Goal: Information Seeking & Learning: Learn about a topic

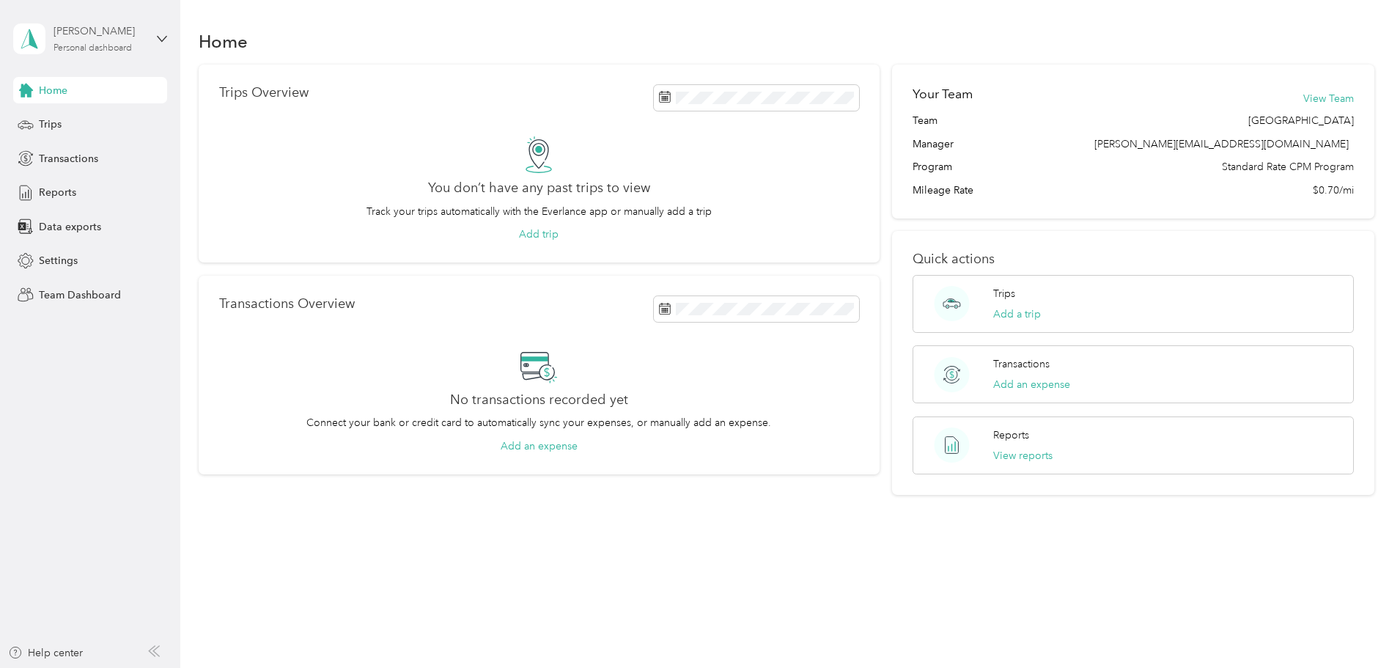
click at [108, 45] on div "Personal dashboard" at bounding box center [92, 48] width 78 height 9
click at [103, 124] on div "Team dashboard" at bounding box center [208, 121] width 371 height 26
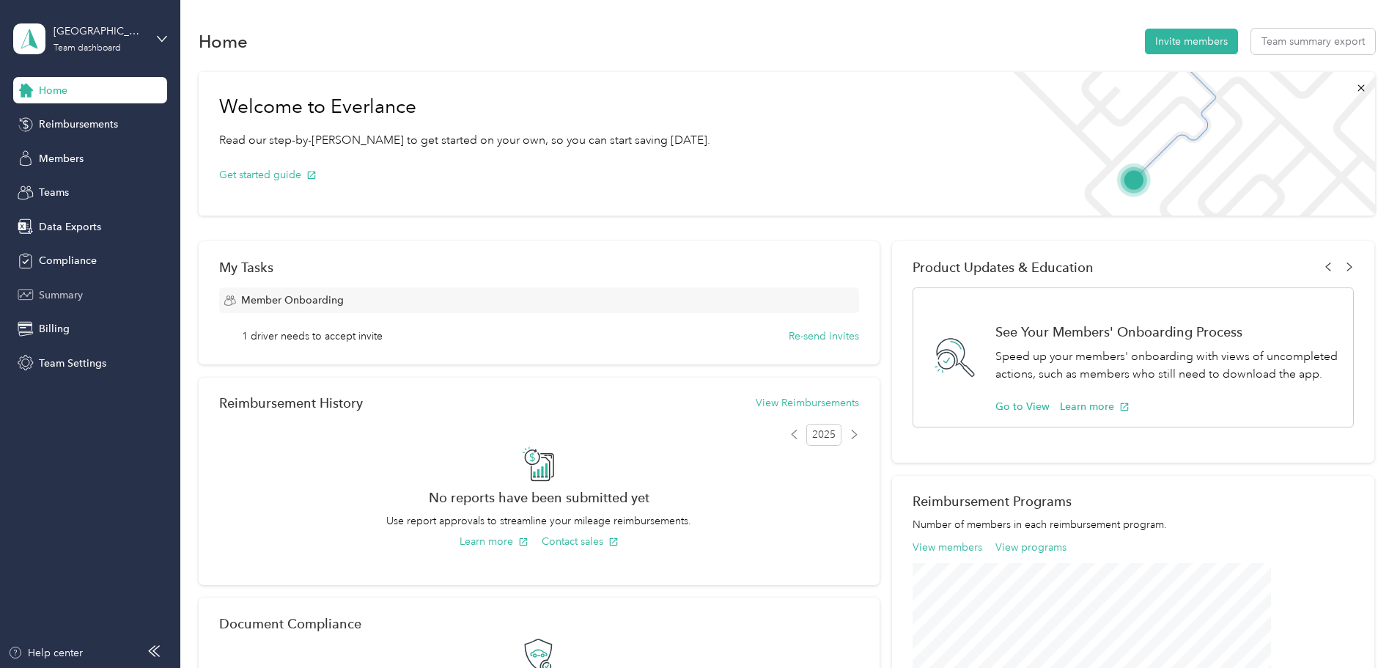
click at [60, 285] on div "Summary" at bounding box center [90, 294] width 154 height 26
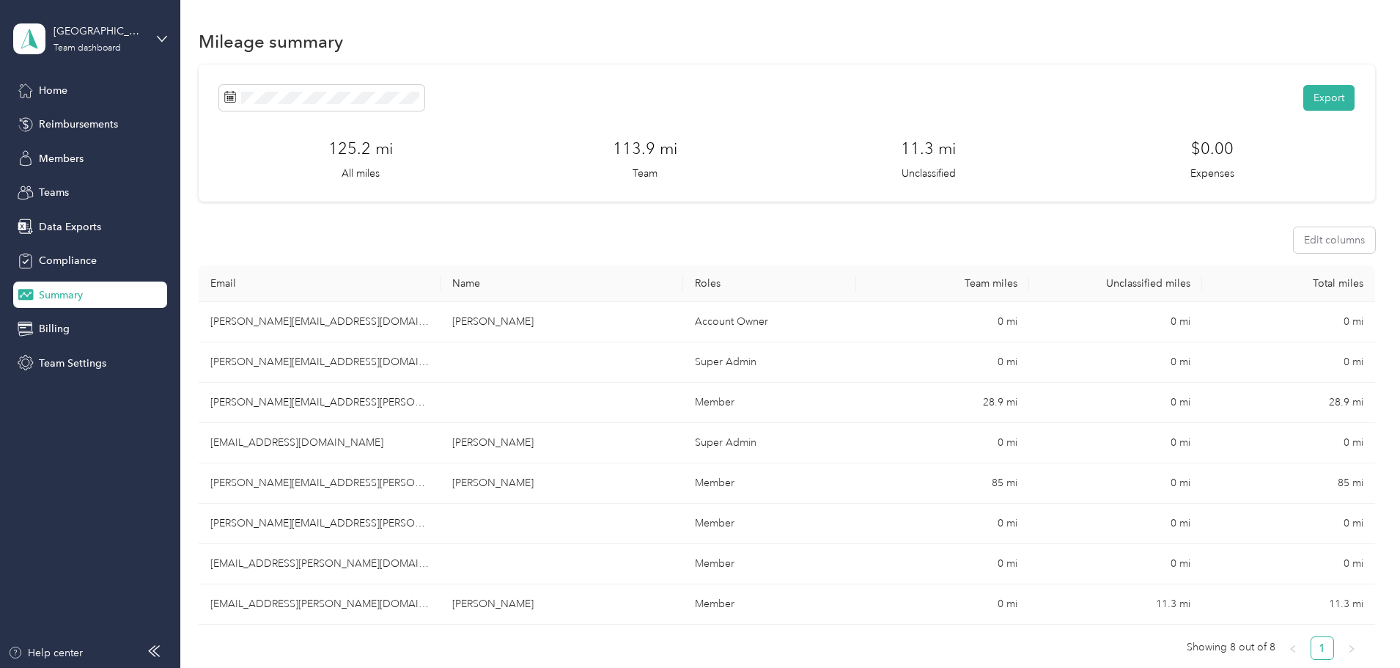
click at [226, 111] on div "Export 125.2 mi All miles 113.9 mi Team 11.3 mi Unclassified $0.00 Expenses Edi…" at bounding box center [787, 398] width 1176 height 669
click at [265, 481] on div "Export 125.2 mi All miles 113.9 mi Team 11.3 mi Unclassified $0.00 Expenses Edi…" at bounding box center [787, 398] width 1176 height 669
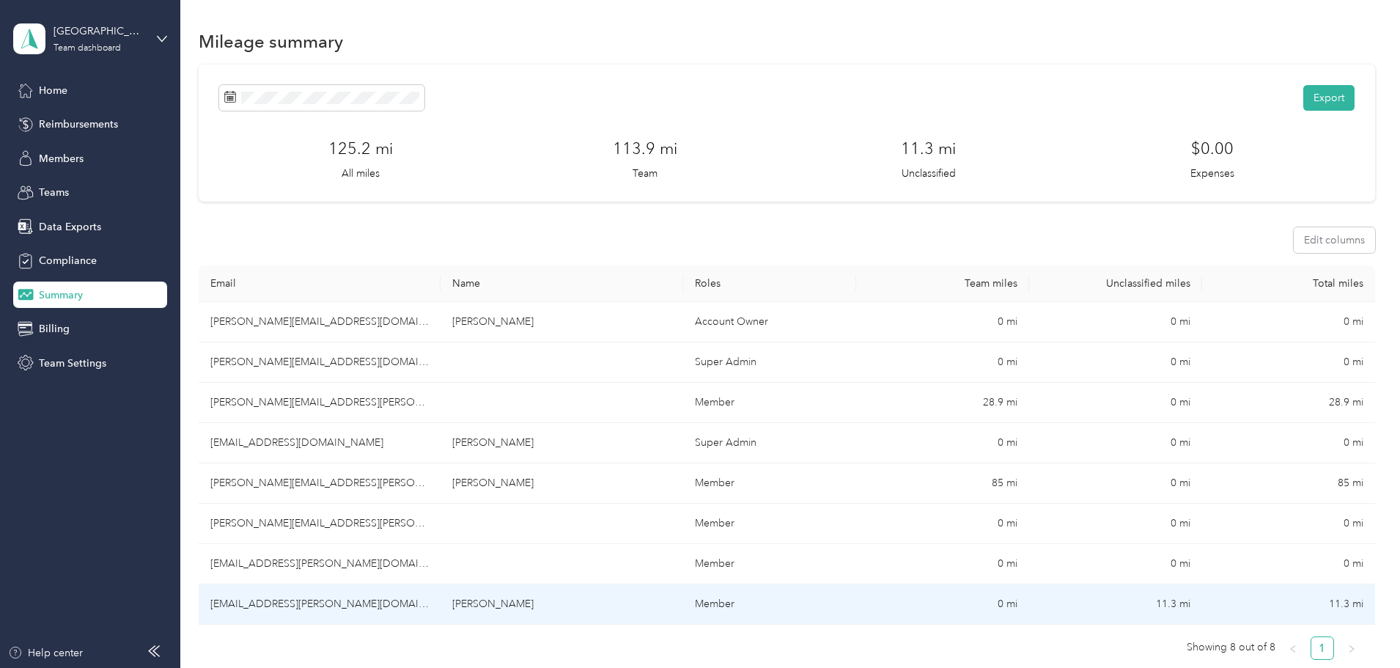
click at [552, 610] on td "[PERSON_NAME]" at bounding box center [561, 604] width 242 height 40
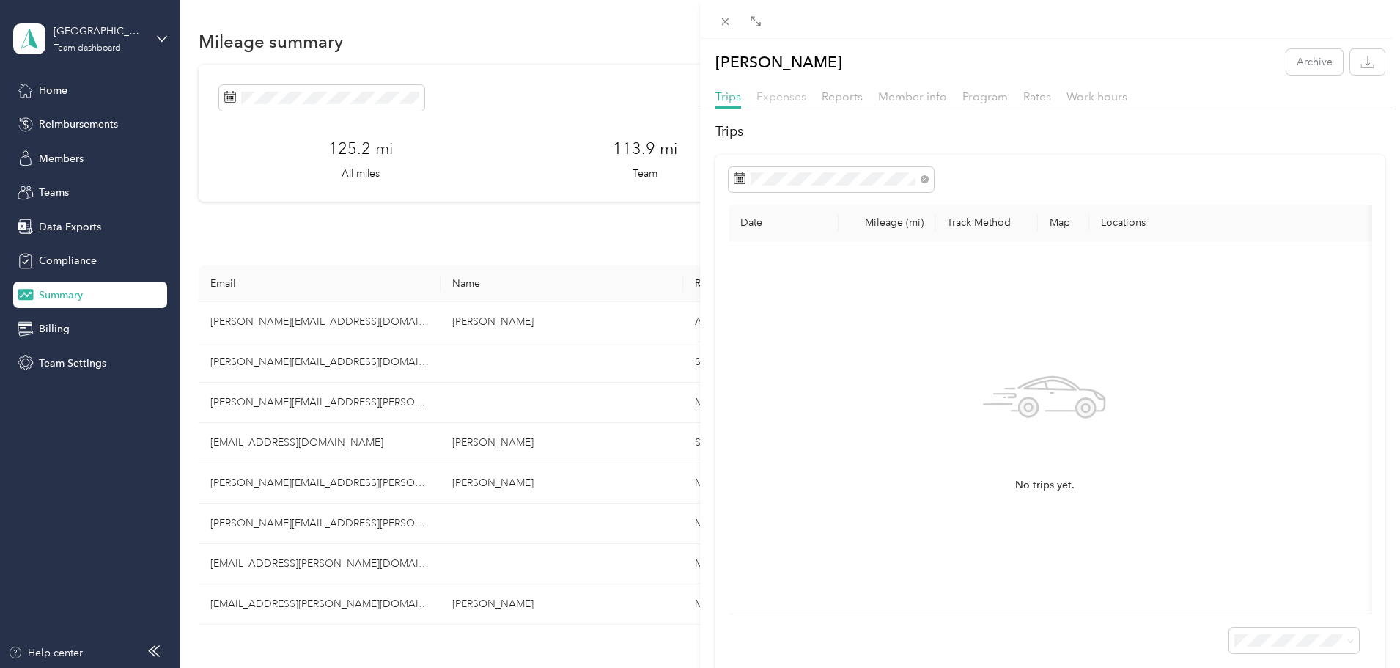
click at [802, 100] on span "Expenses" at bounding box center [781, 96] width 50 height 14
click at [843, 97] on span "Reports" at bounding box center [841, 96] width 41 height 14
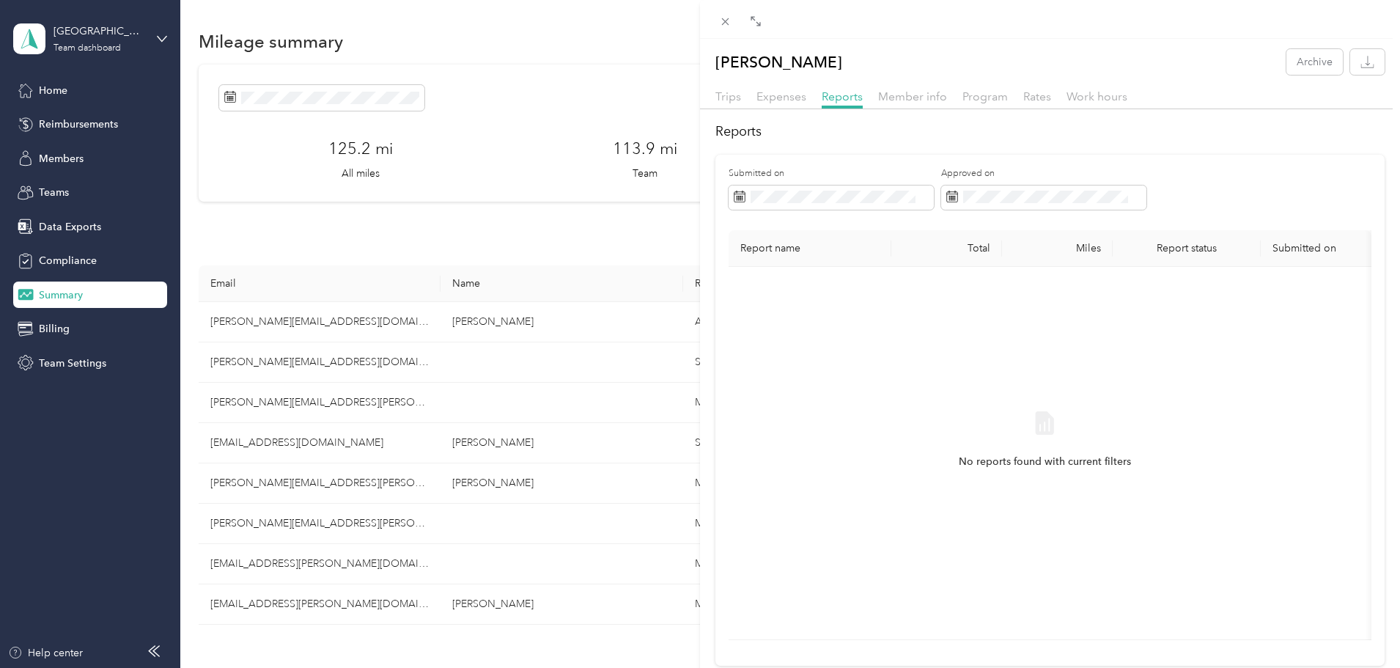
click at [742, 98] on div "Trips Expenses Reports Member info Program Rates Work hours" at bounding box center [1050, 98] width 700 height 21
click at [728, 95] on span "Trips" at bounding box center [728, 96] width 26 height 14
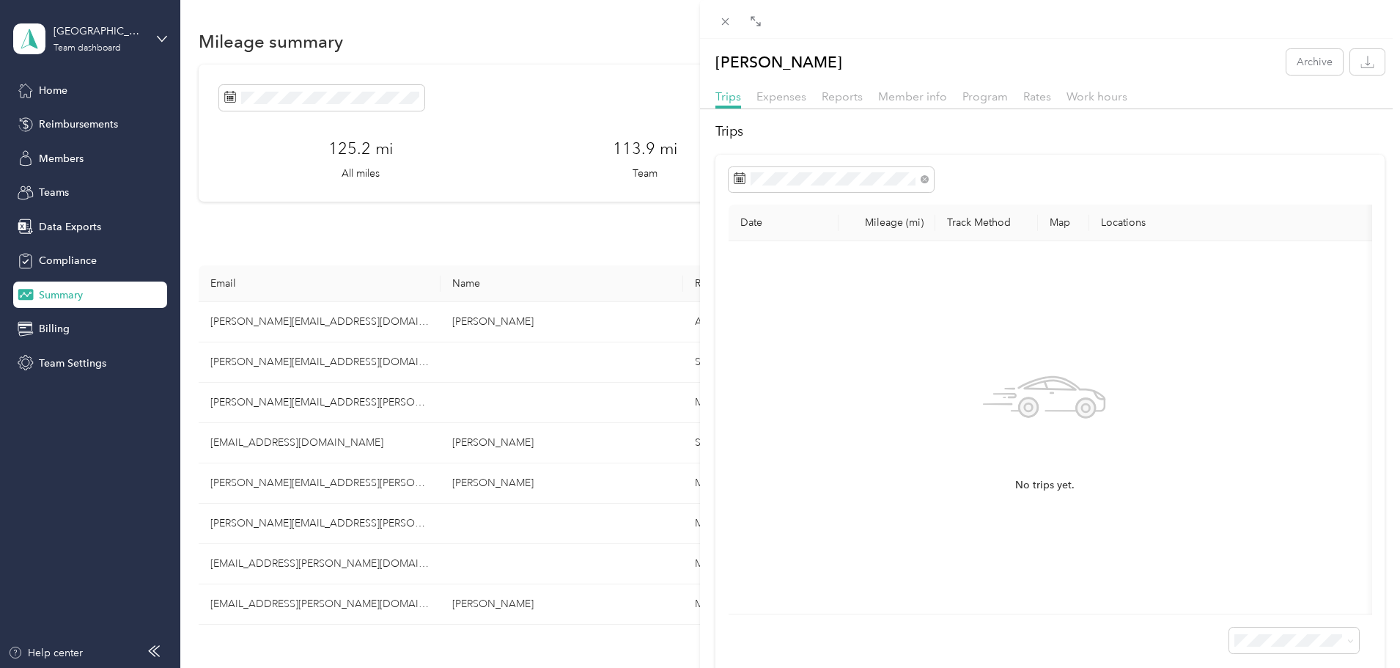
click at [862, 256] on div "No trips yet." at bounding box center [1044, 427] width 609 height 349
click at [730, 20] on icon at bounding box center [725, 21] width 12 height 12
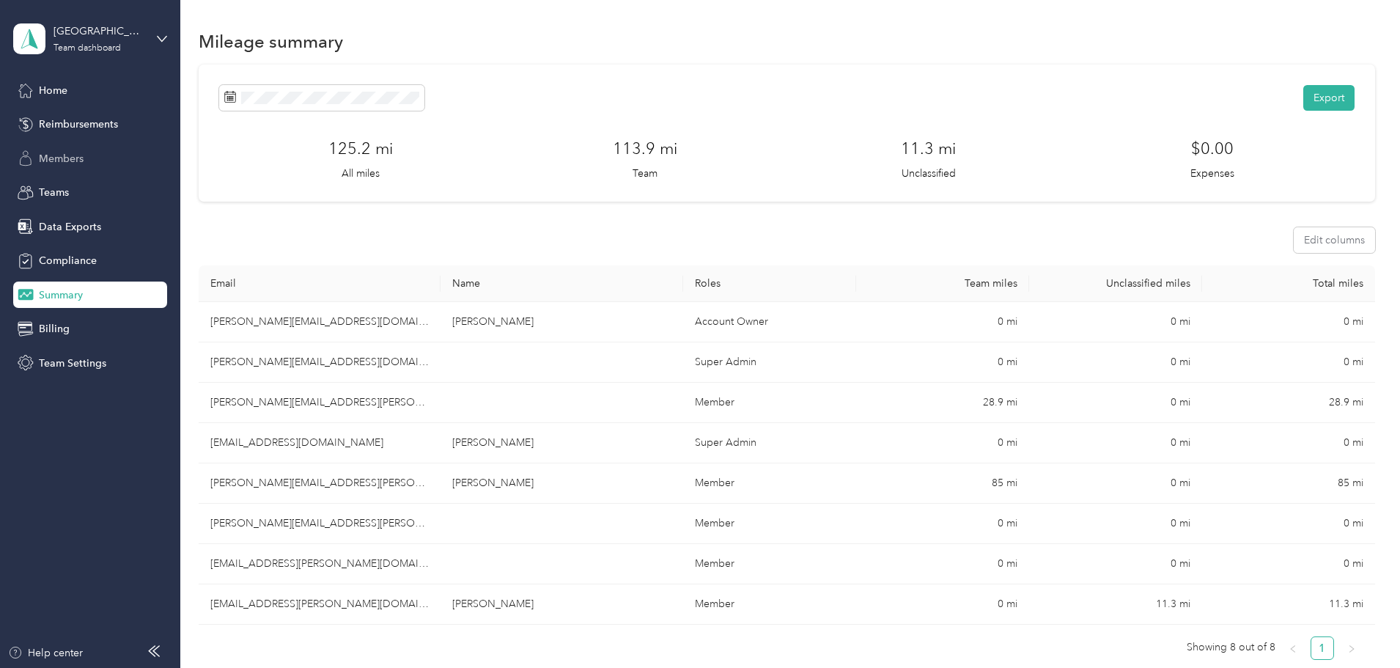
click at [62, 148] on div "Members" at bounding box center [90, 158] width 154 height 26
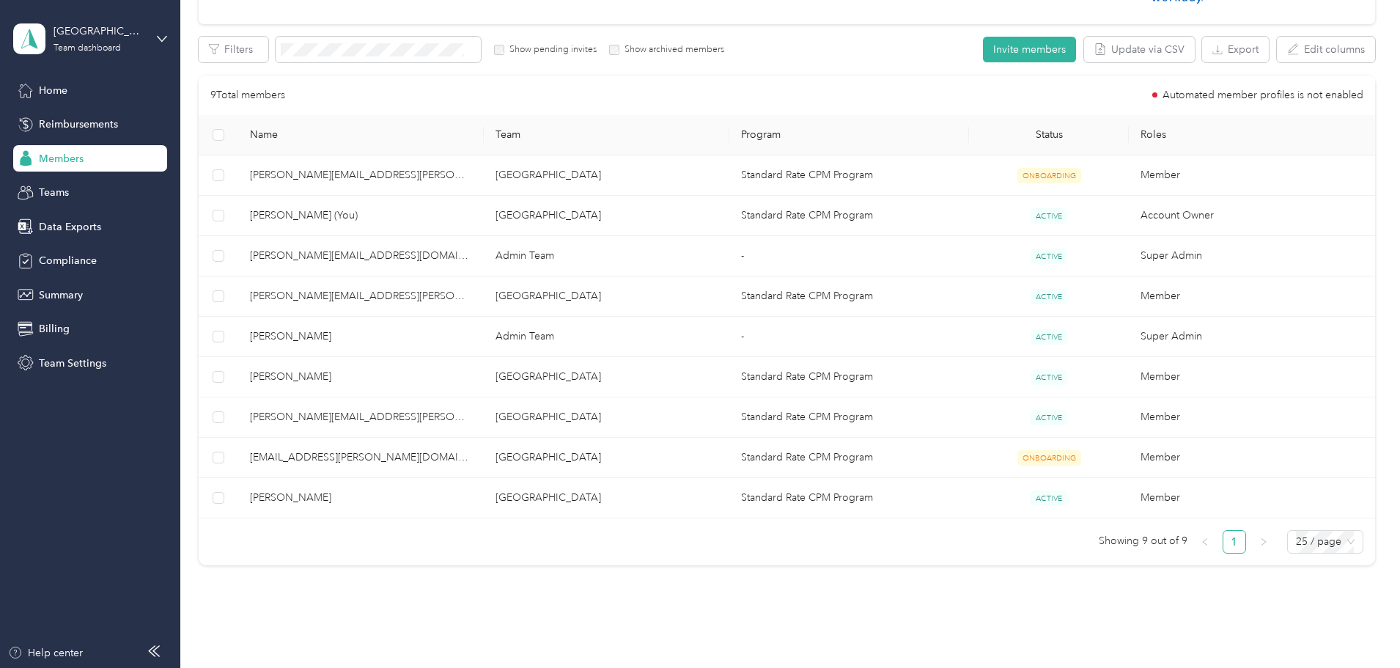
scroll to position [293, 0]
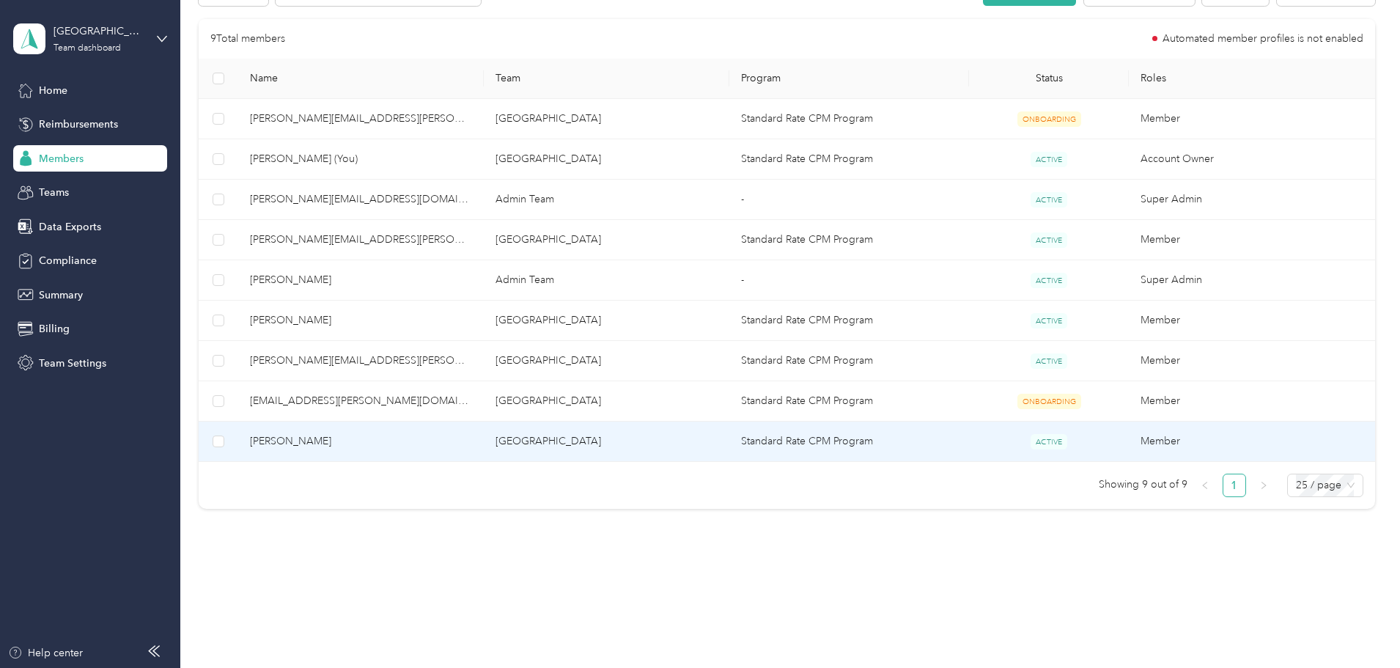
click at [445, 435] on span "[PERSON_NAME]" at bounding box center [361, 441] width 222 height 16
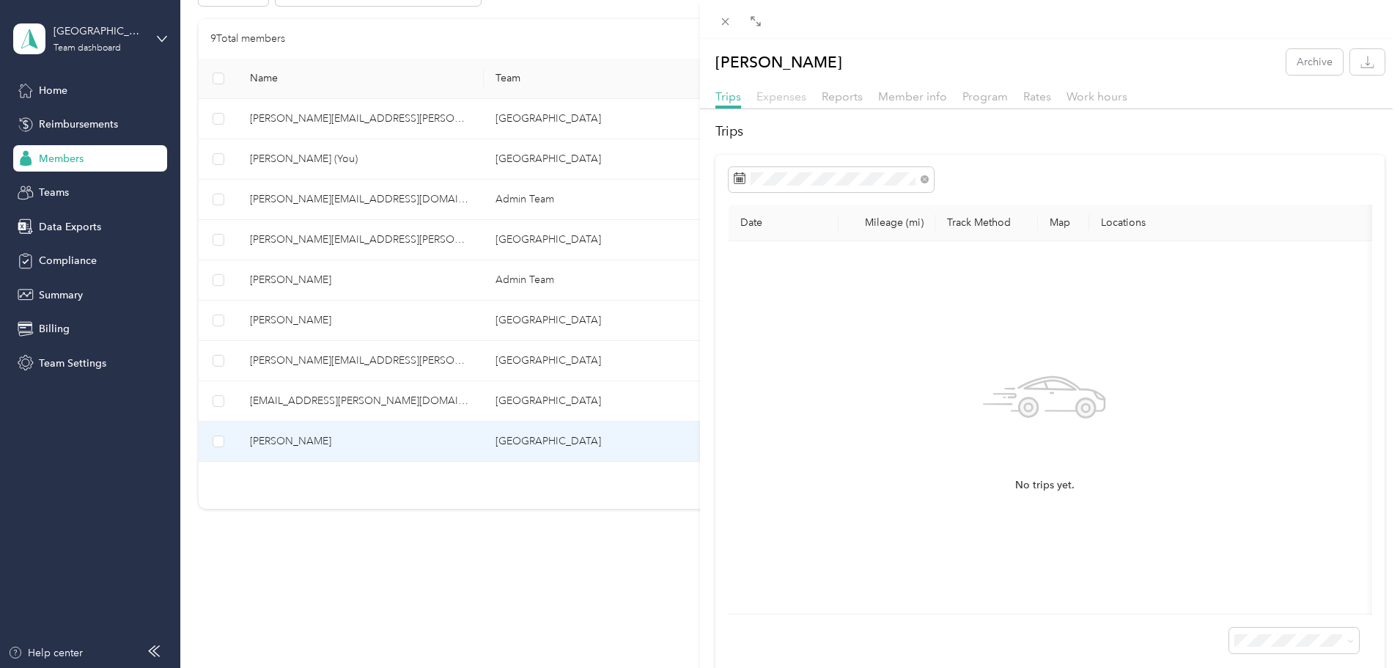
click at [790, 94] on span "Expenses" at bounding box center [781, 96] width 50 height 14
click at [845, 94] on span "Reports" at bounding box center [841, 96] width 41 height 14
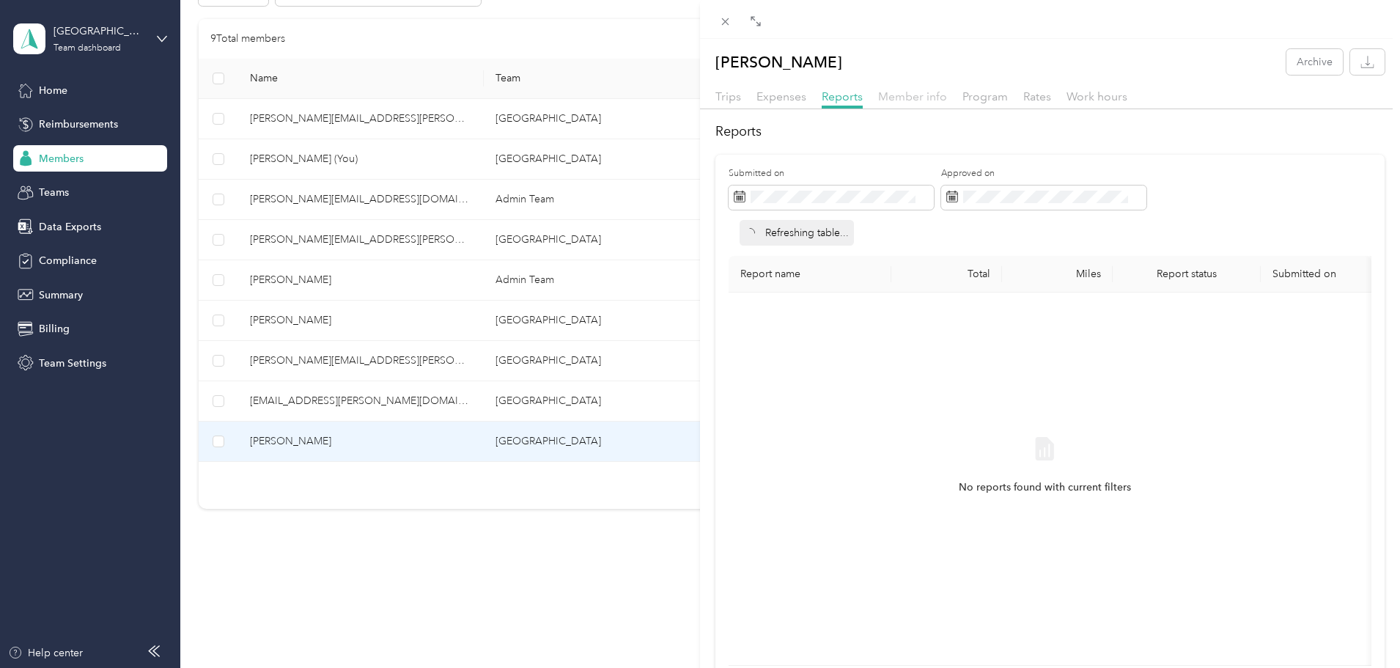
click at [912, 93] on span "Member info" at bounding box center [912, 96] width 69 height 14
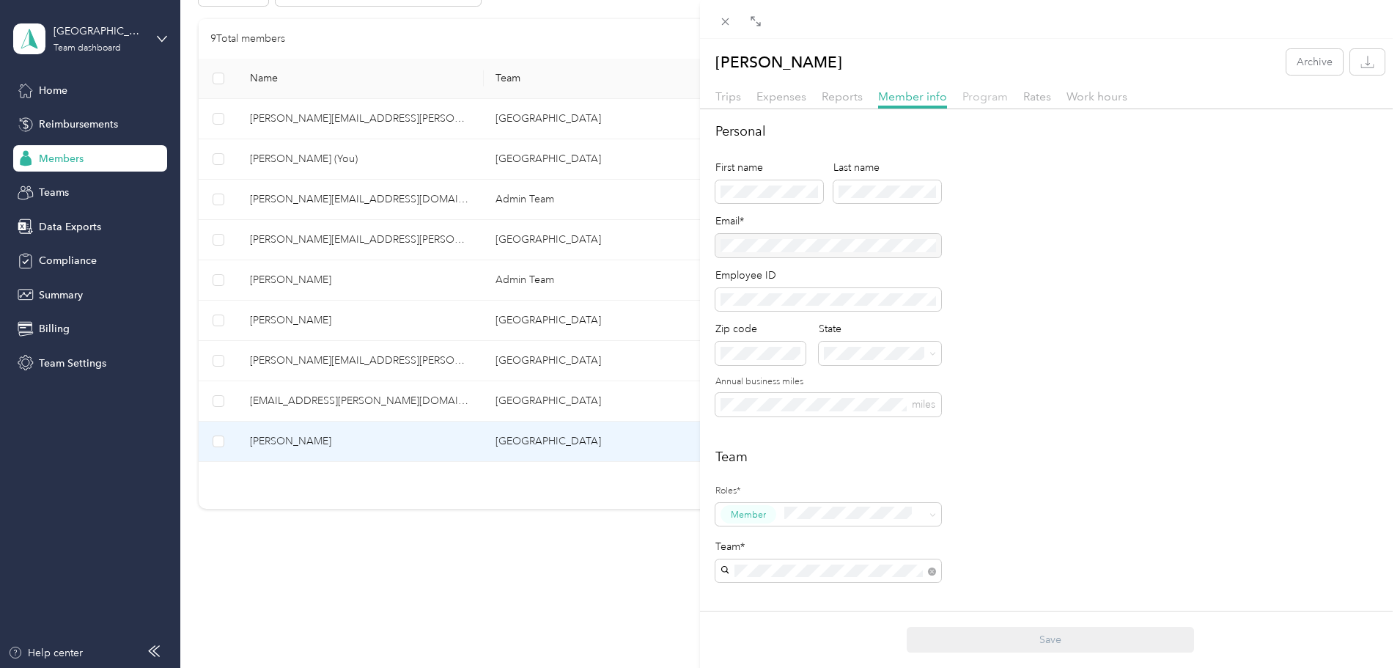
click at [989, 92] on span "Program" at bounding box center [984, 96] width 45 height 14
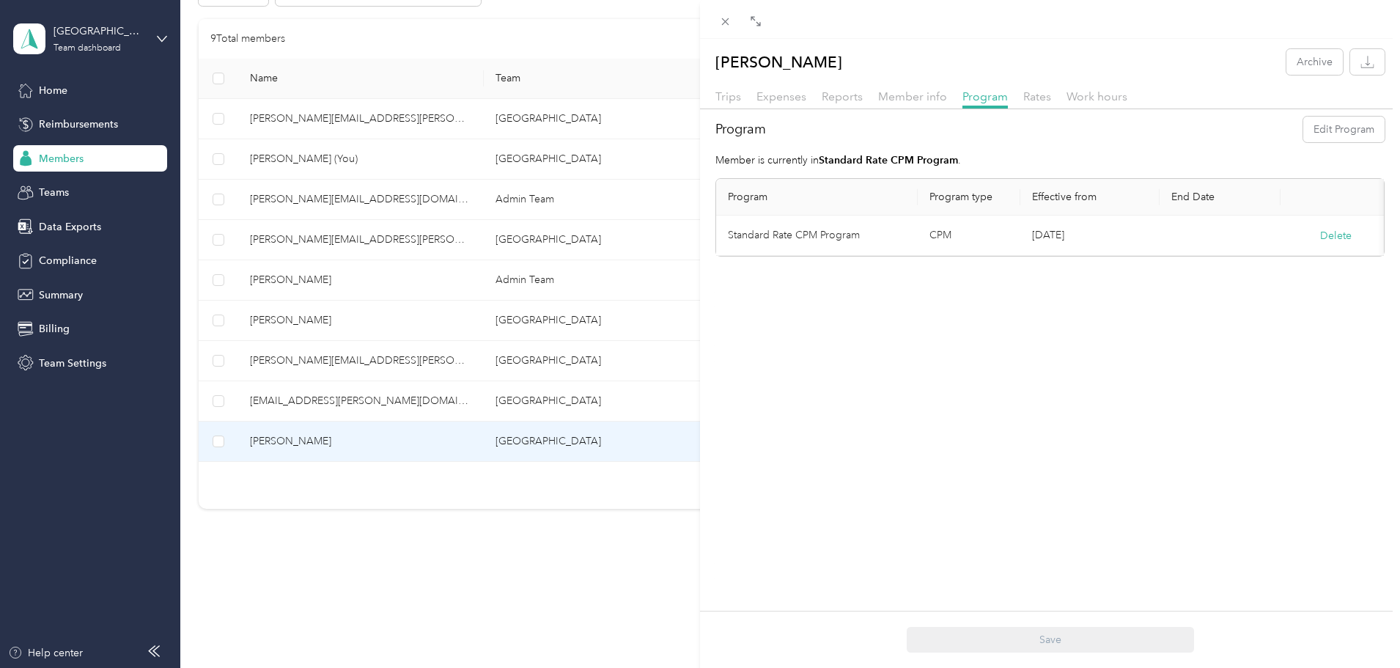
click at [1127, 93] on div "Trips Expenses Reports Member info Program Rates Work hours" at bounding box center [1050, 98] width 700 height 21
click at [1117, 93] on span "Work hours" at bounding box center [1096, 96] width 61 height 14
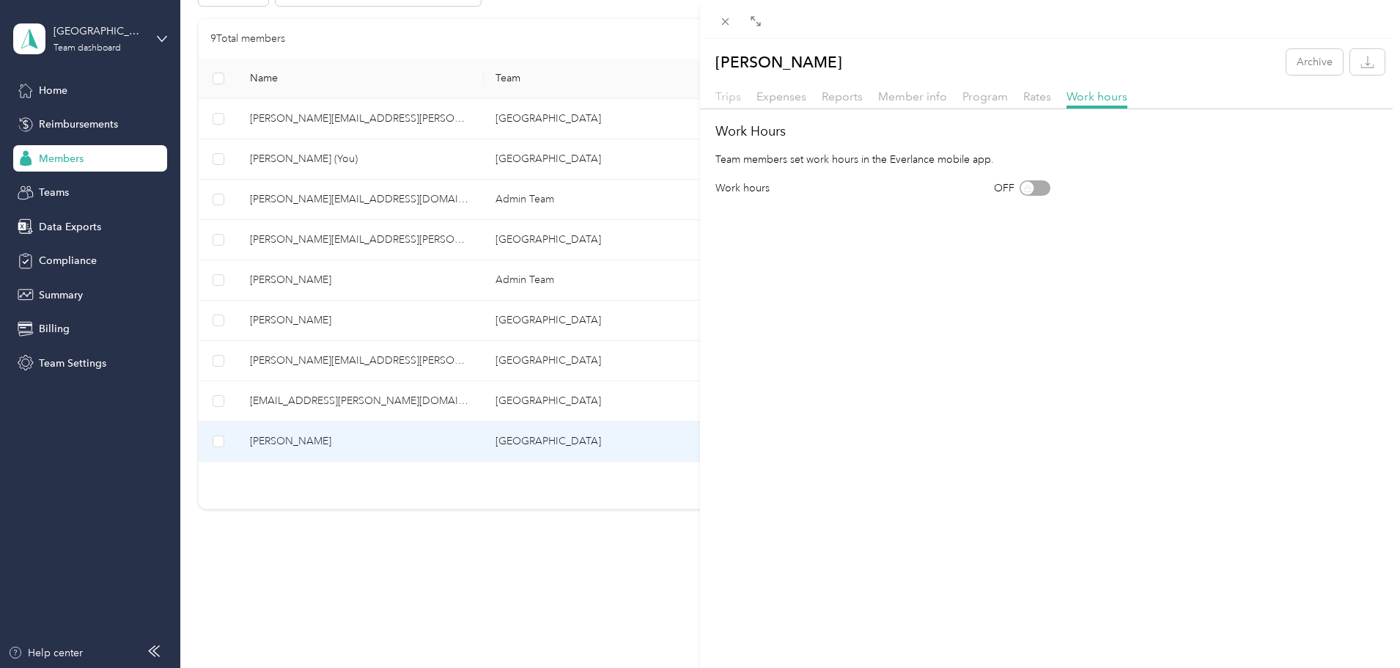
click at [720, 94] on span "Trips" at bounding box center [728, 96] width 26 height 14
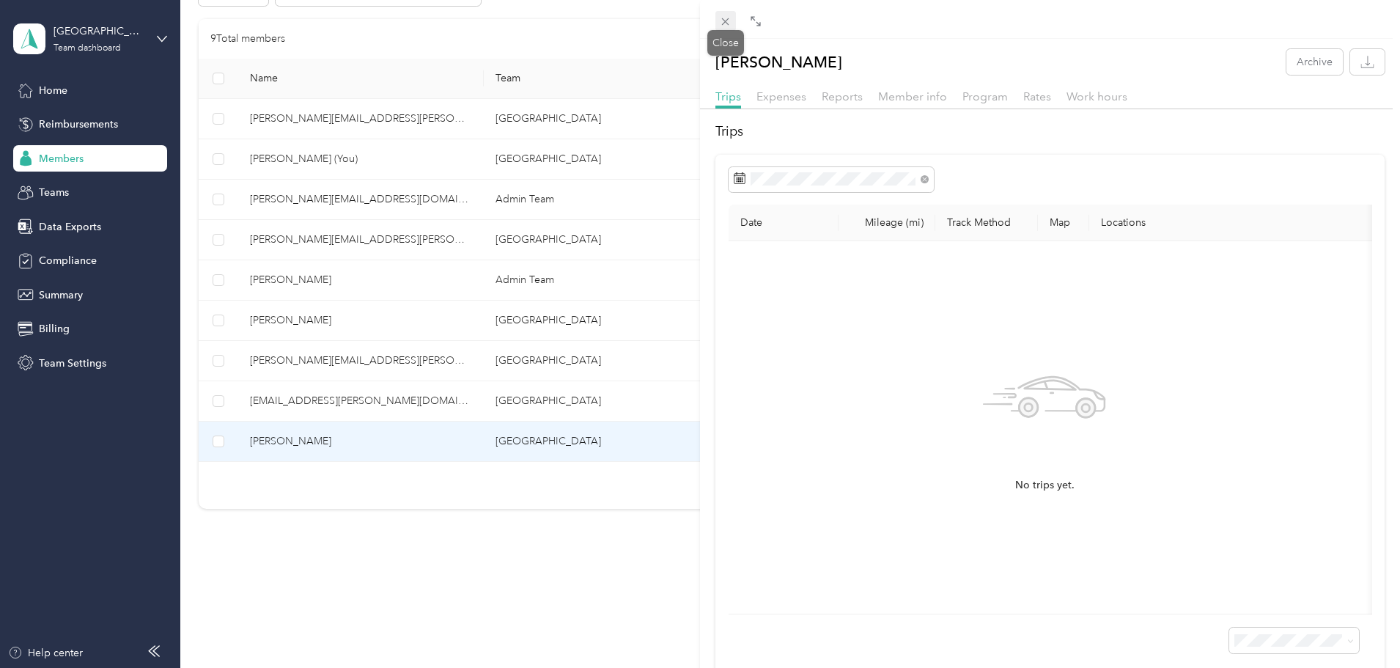
click at [725, 21] on icon at bounding box center [725, 21] width 7 height 7
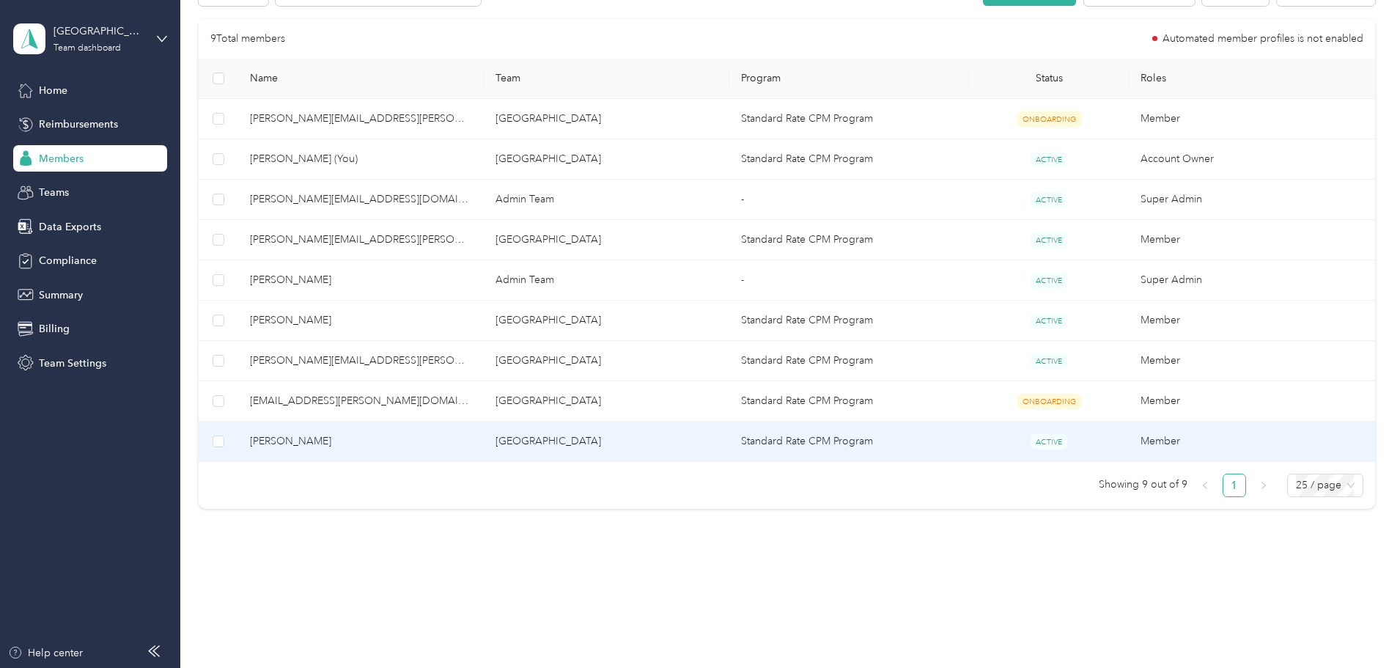
scroll to position [220, 0]
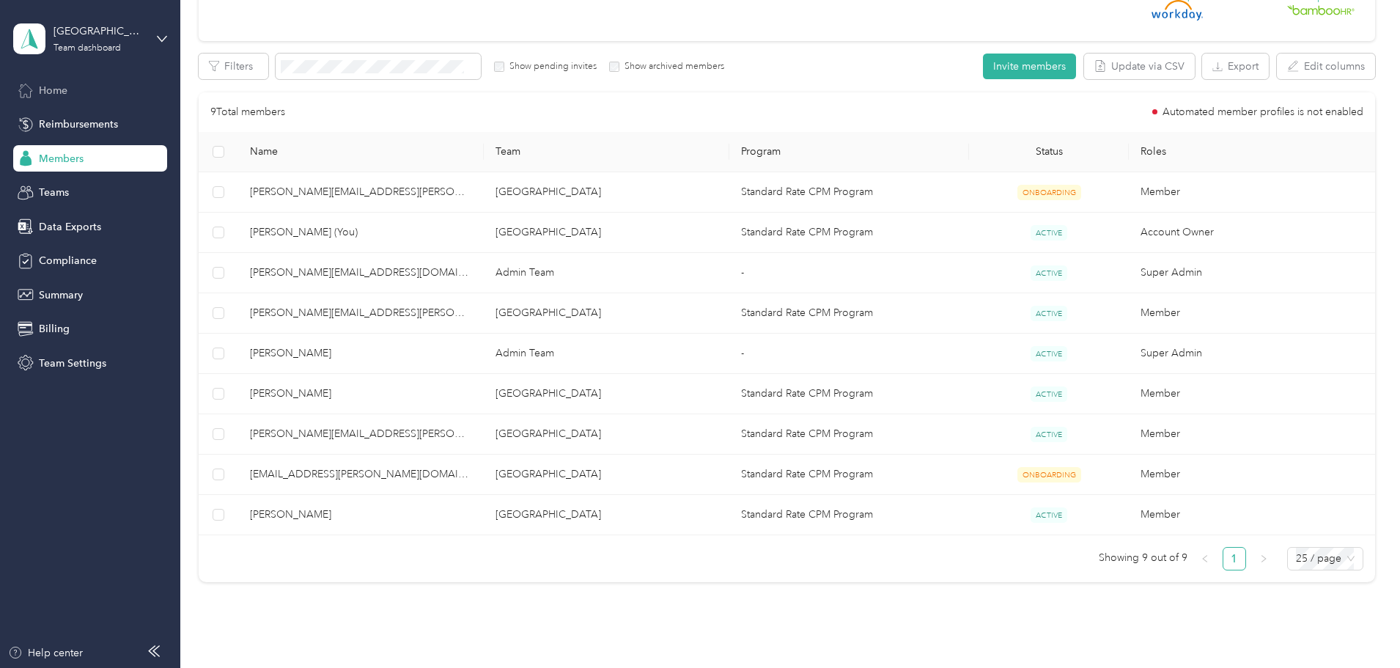
click at [52, 86] on span "Home" at bounding box center [53, 90] width 29 height 15
